Goal: Task Accomplishment & Management: Manage account settings

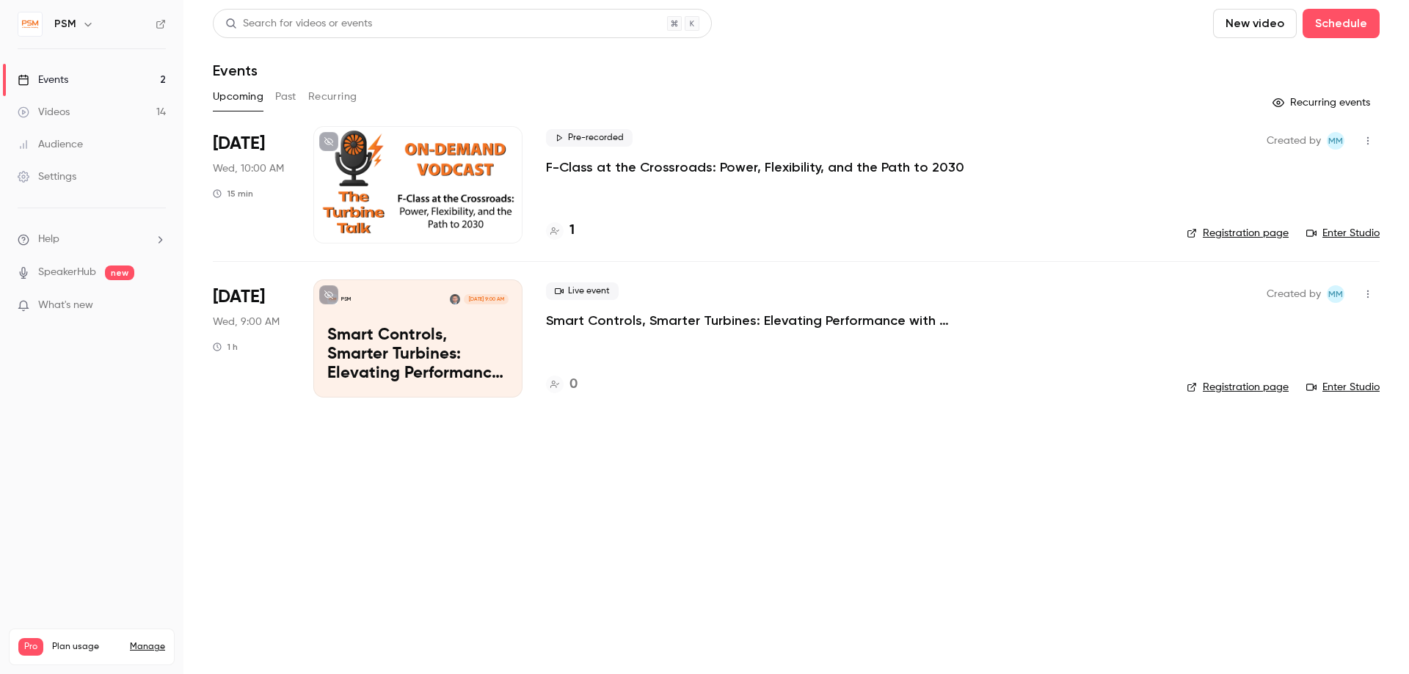
click at [74, 175] on div "Settings" at bounding box center [47, 177] width 59 height 15
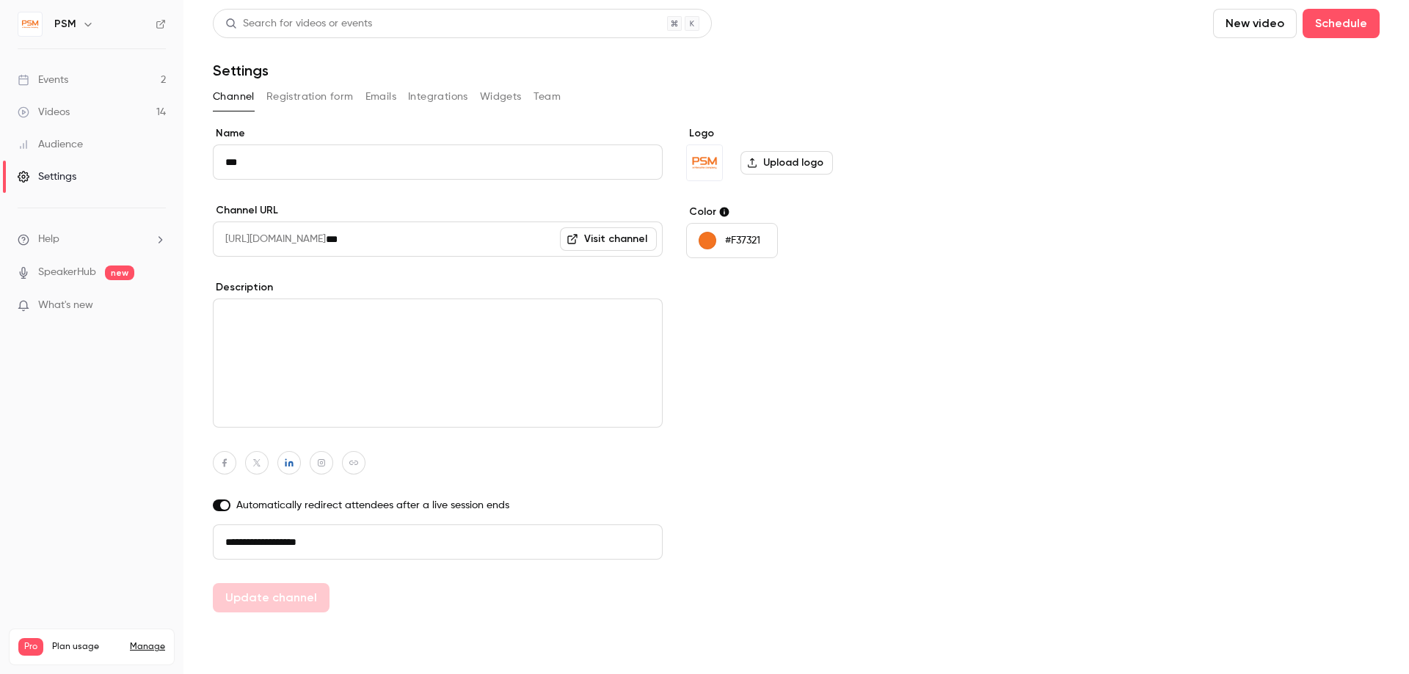
click at [443, 96] on button "Integrations" at bounding box center [438, 96] width 60 height 23
